Goal: Obtain resource: Obtain resource

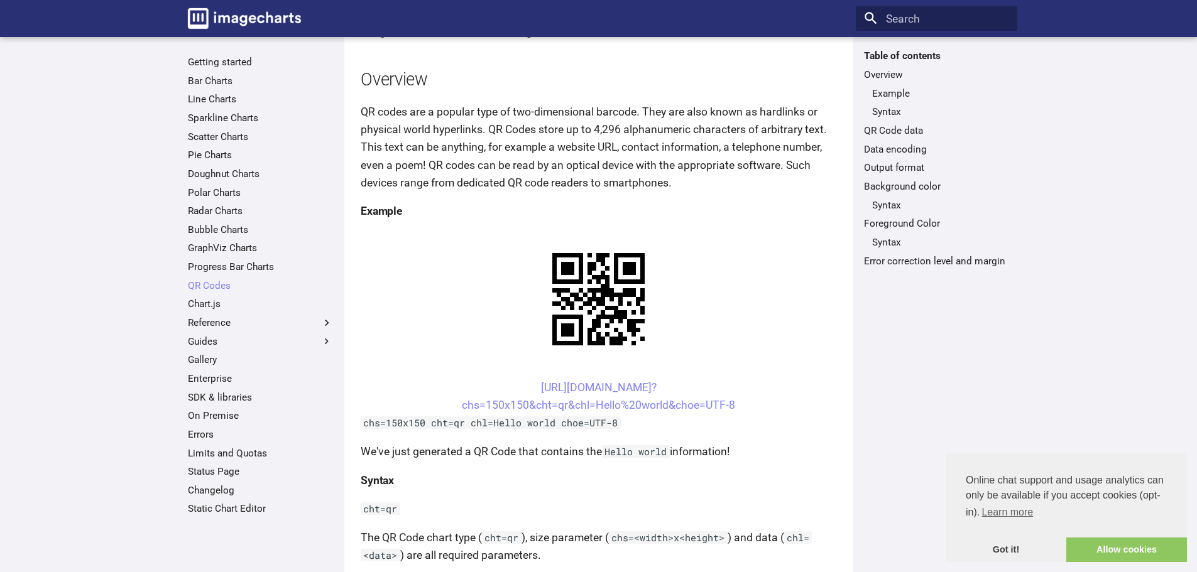
scroll to position [188, 0]
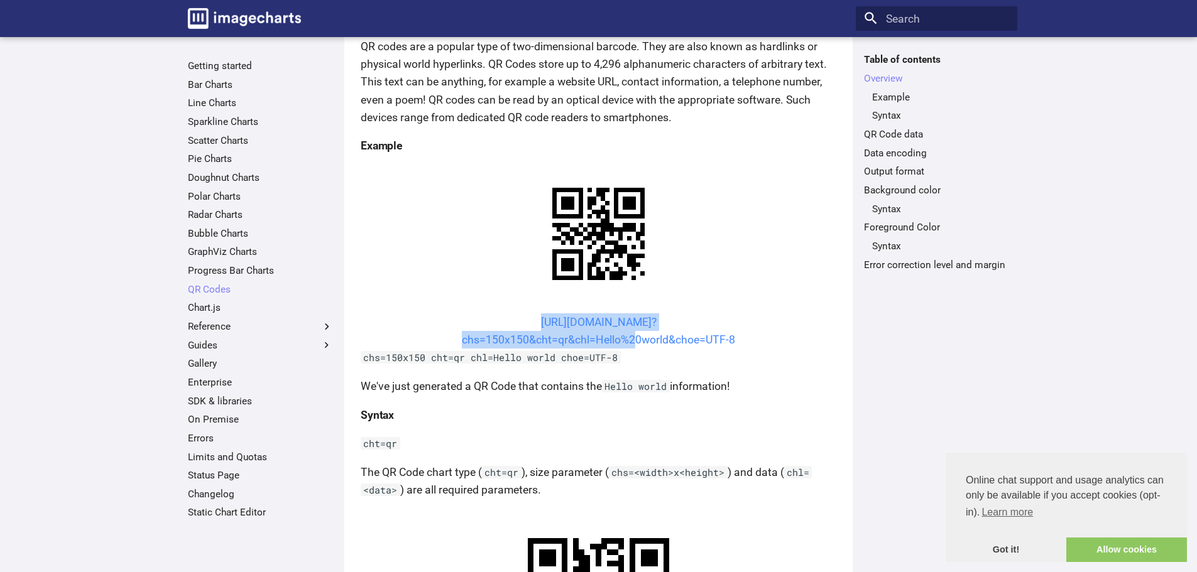
drag, startPoint x: 514, startPoint y: 322, endPoint x: 631, endPoint y: 345, distance: 119.6
click at [631, 345] on center "https://image-charts.com/chart? chs=150x150&cht=qr&chl=Hello%20world&choe=UTF-8" at bounding box center [599, 331] width 476 height 35
copy link "https://image-charts.com/chart? chs=150x150&cht=qr&chl=Hello%"
click at [650, 334] on link "https://image-charts.com/chart? chs=150x150&cht=qr&chl=Hello%20world&choe=UTF-8" at bounding box center [598, 331] width 273 height 30
click at [557, 332] on link "https://image-charts.com/chart? chs=150x150&cht=qr&chl=Hello%20world&choe=UTF-8" at bounding box center [598, 331] width 273 height 30
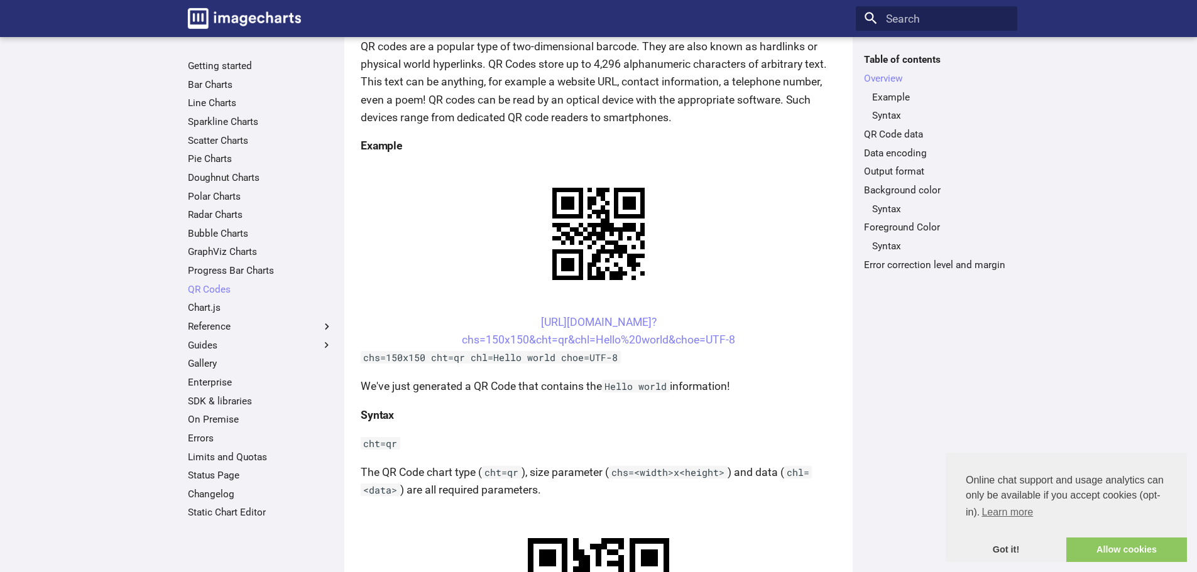
drag, startPoint x: 516, startPoint y: 320, endPoint x: 596, endPoint y: 341, distance: 81.7
click at [596, 341] on center "https://image-charts.com/chart? chs=150x150&cht=qr&chl=Hello%20world&choe=UTF-8" at bounding box center [599, 331] width 476 height 35
copy link "https://image-charts.com/chart? chs=150x150&cht=qr&chl="
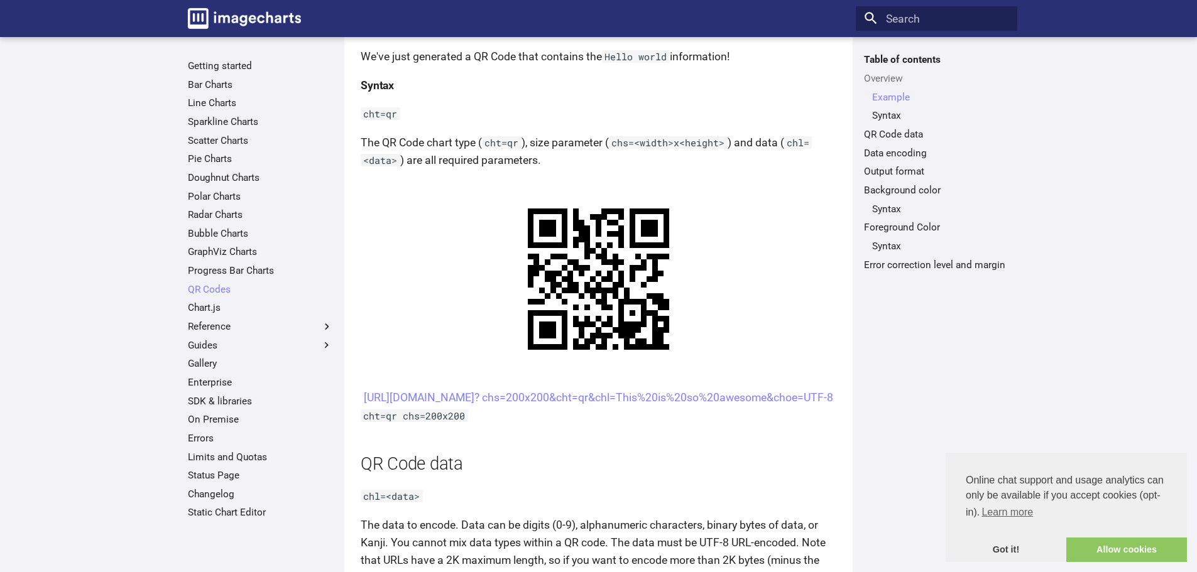
scroll to position [565, 0]
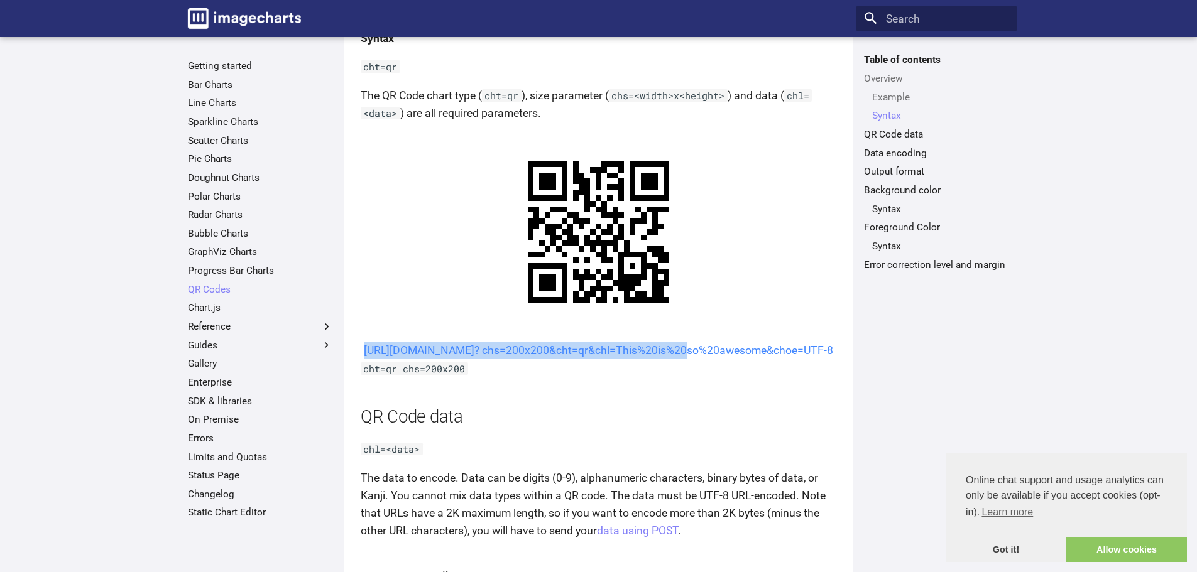
drag, startPoint x: 514, startPoint y: 347, endPoint x: 555, endPoint y: 368, distance: 46.1
click at [555, 359] on center "[URL][DOMAIN_NAME]? chs=200x200&cht=qr&chl=This%20is%20so%20awesome&choe=UTF-8" at bounding box center [599, 351] width 476 height 18
copy link "https://image-charts.com/chart? chs=200x200&cht=qr&chl="
